Goal: Information Seeking & Learning: Learn about a topic

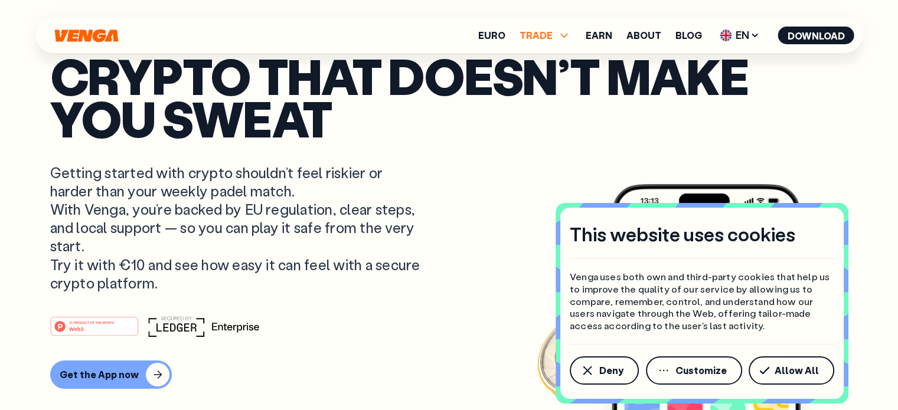
click at [555, 40] on span "TRADE" at bounding box center [545, 35] width 52 height 14
click at [548, 80] on link "Sell" at bounding box center [545, 78] width 20 height 12
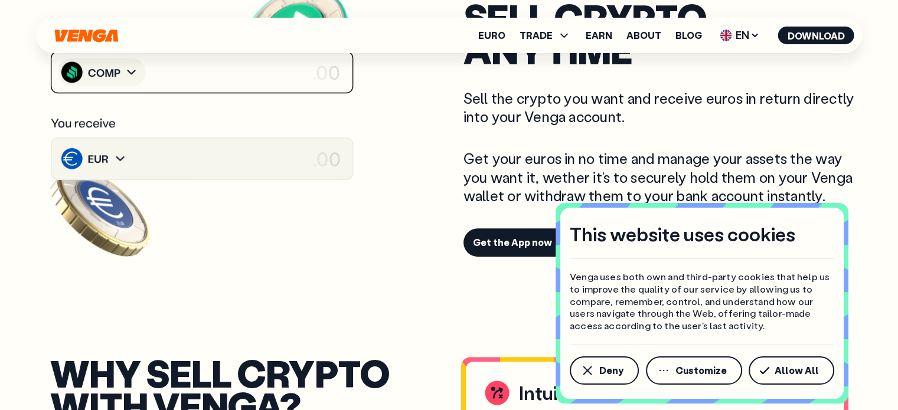
scroll to position [472, 0]
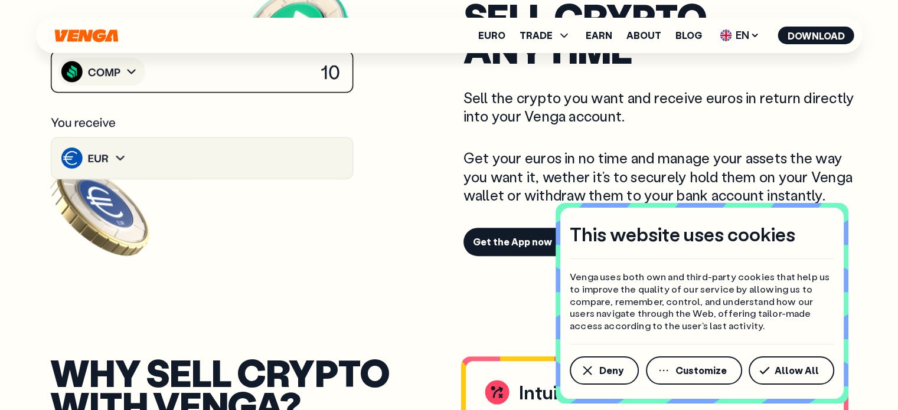
click at [110, 160] on image at bounding box center [119, 159] width 21 height 22
click at [117, 158] on image at bounding box center [119, 159] width 21 height 22
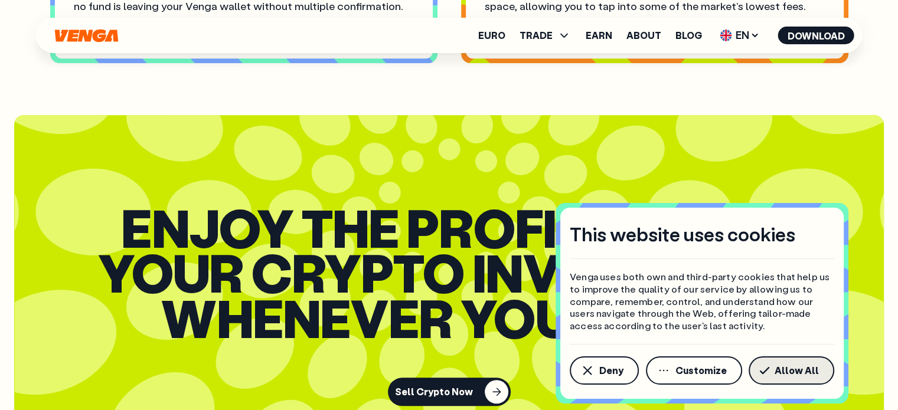
click at [812, 370] on span "Allow All" at bounding box center [796, 370] width 44 height 9
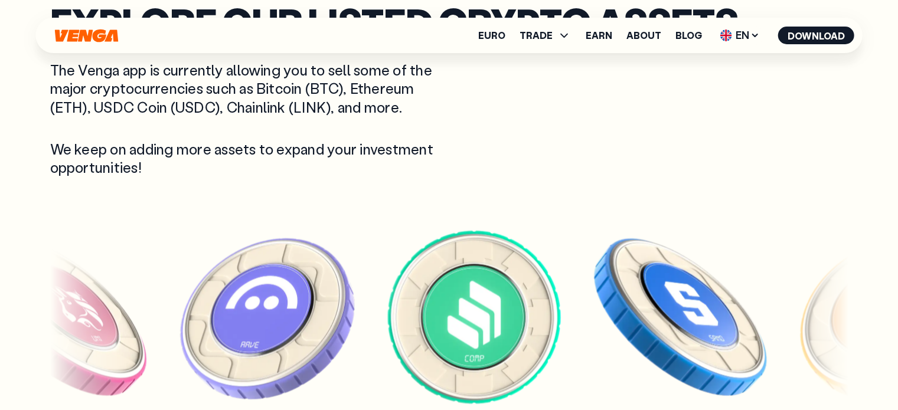
click at [644, 270] on img at bounding box center [680, 316] width 183 height 183
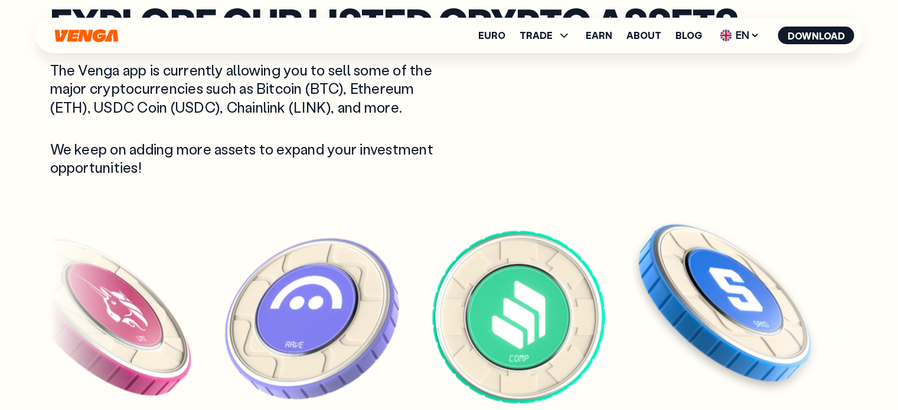
scroll to position [2243, 0]
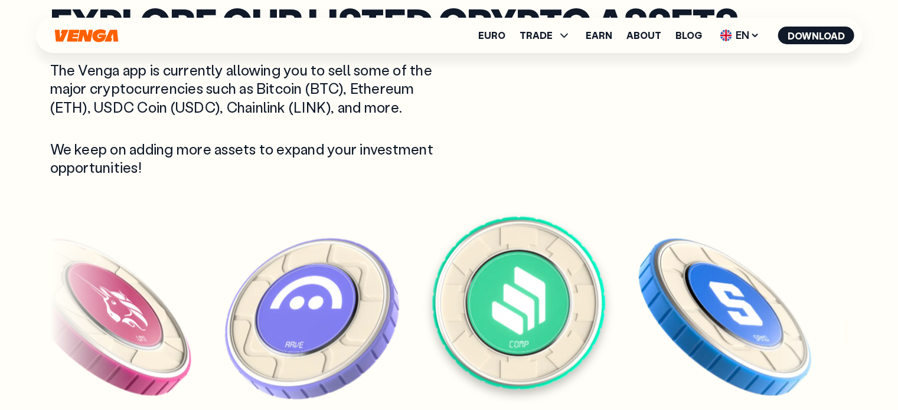
click at [492, 292] on img at bounding box center [518, 302] width 183 height 183
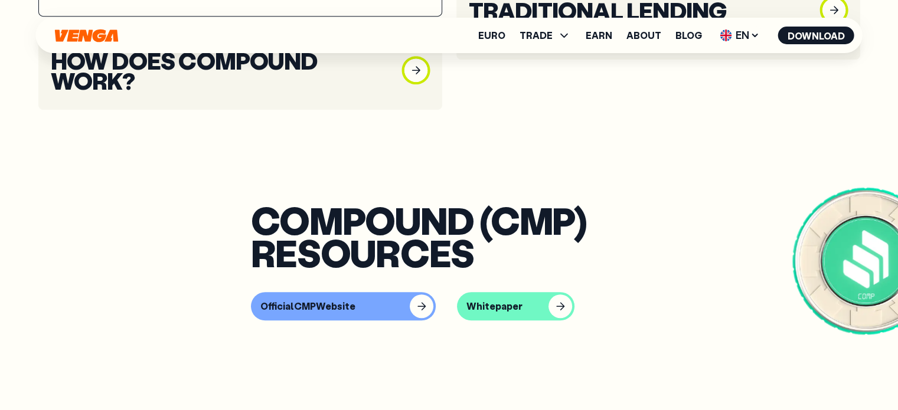
scroll to position [590, 0]
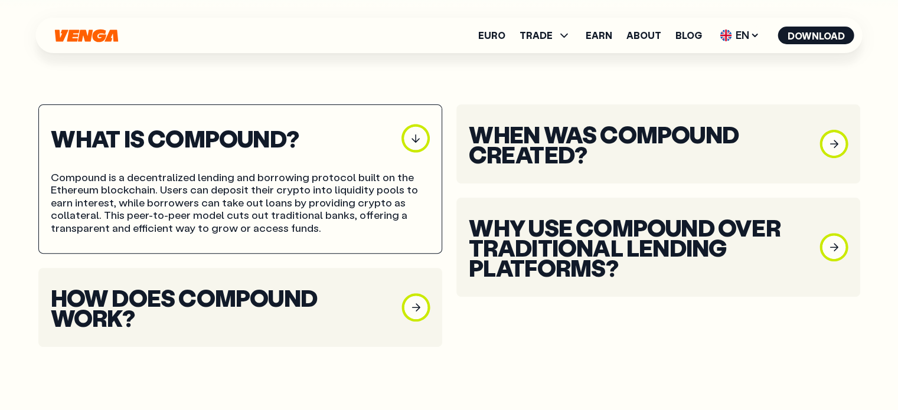
click at [408, 163] on div "Compound is a decentralized lending and borrowing protocol built on the Ethereu…" at bounding box center [240, 193] width 379 height 83
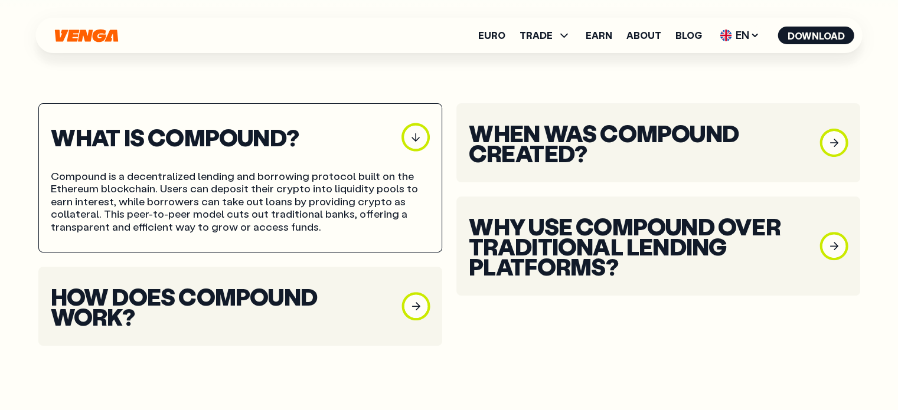
scroll to position [354, 0]
click at [632, 129] on h3 "When was Compound created?" at bounding box center [637, 142] width 336 height 40
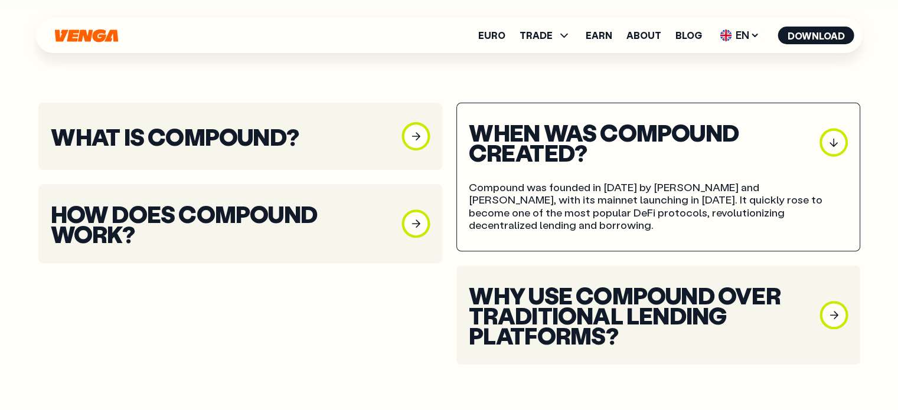
click at [591, 309] on h3 "Why use Compound over traditional lending platforms?" at bounding box center [637, 315] width 336 height 60
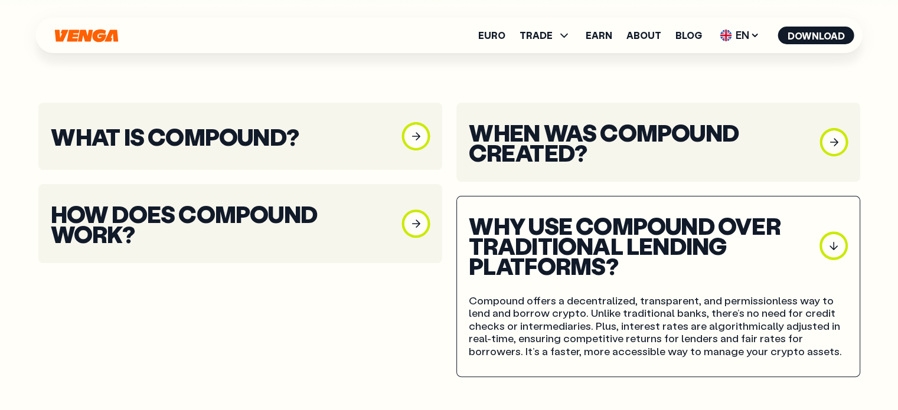
click at [402, 221] on icon "button" at bounding box center [415, 224] width 28 height 28
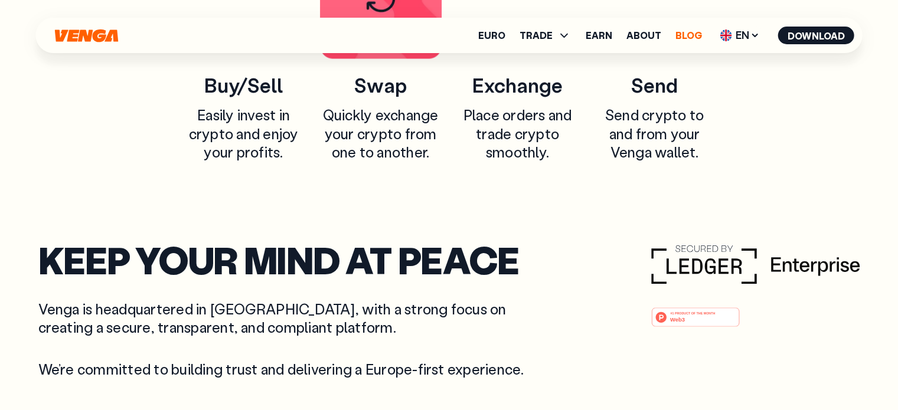
scroll to position [2125, 0]
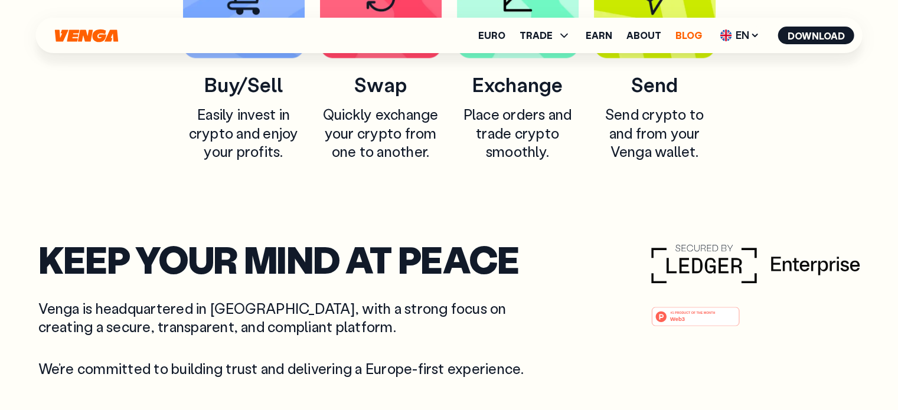
click at [689, 37] on link "Blog" at bounding box center [688, 35] width 27 height 9
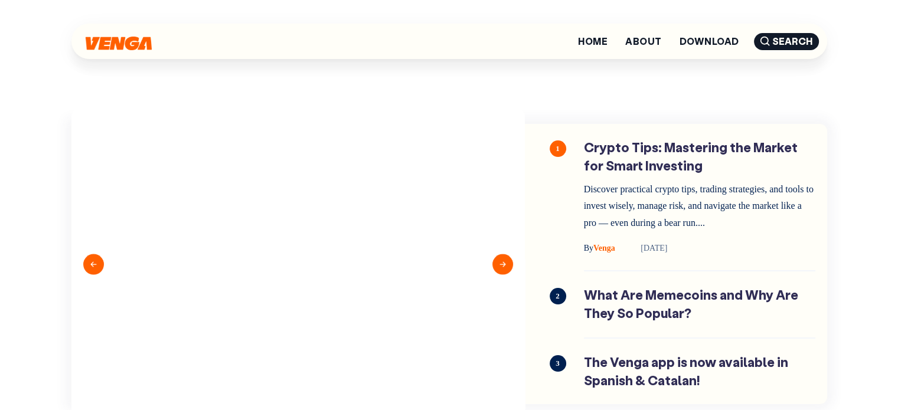
click at [496, 261] on button "Next" at bounding box center [502, 264] width 21 height 21
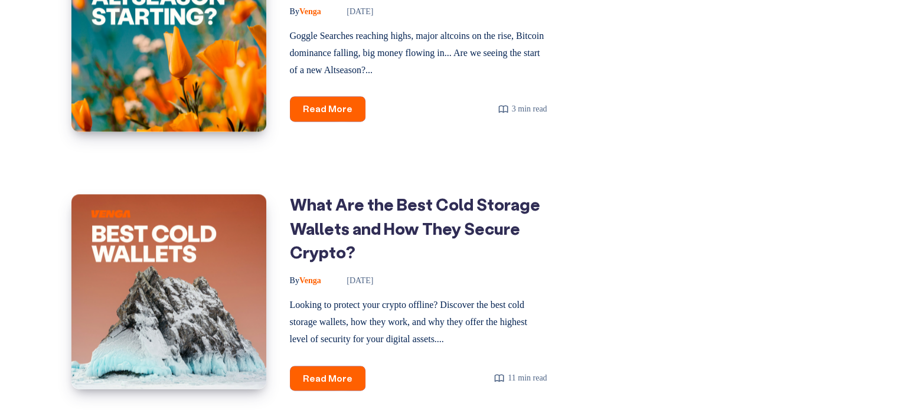
scroll to position [1889, 0]
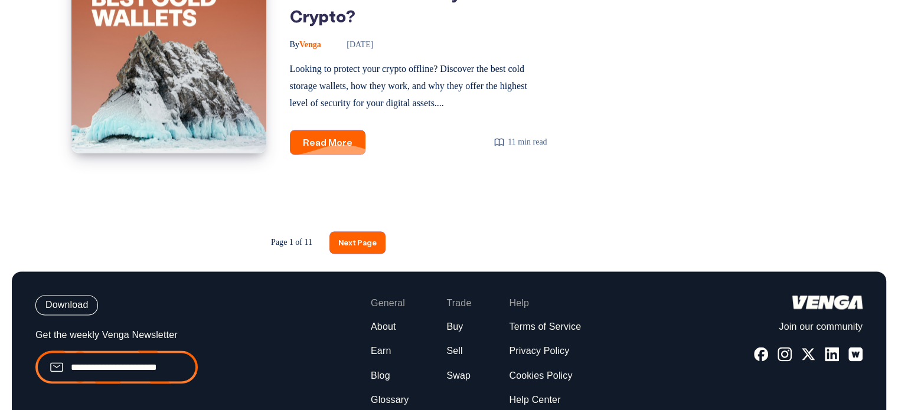
click at [340, 130] on link "Read More What Are the Best Cold Storage Wallets and How They Secure Crypto?" at bounding box center [328, 142] width 76 height 25
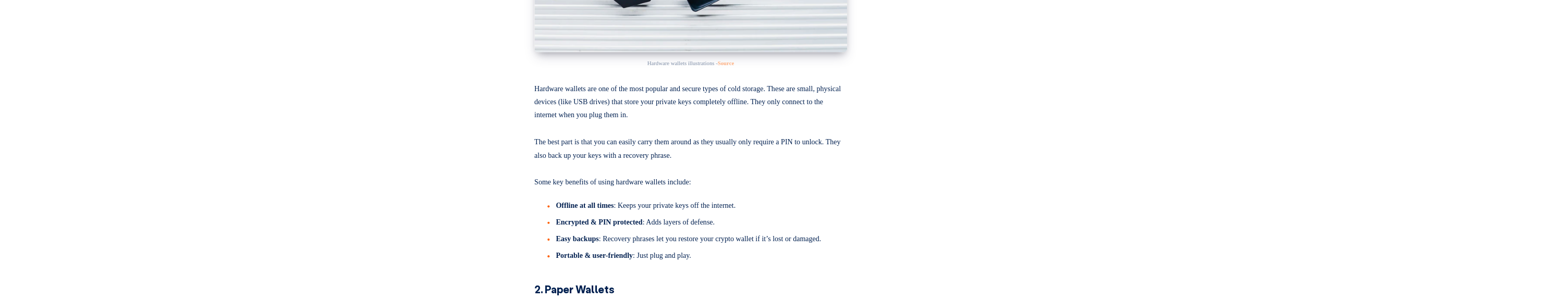
scroll to position [1198, 0]
